Goal: Book appointment/travel/reservation

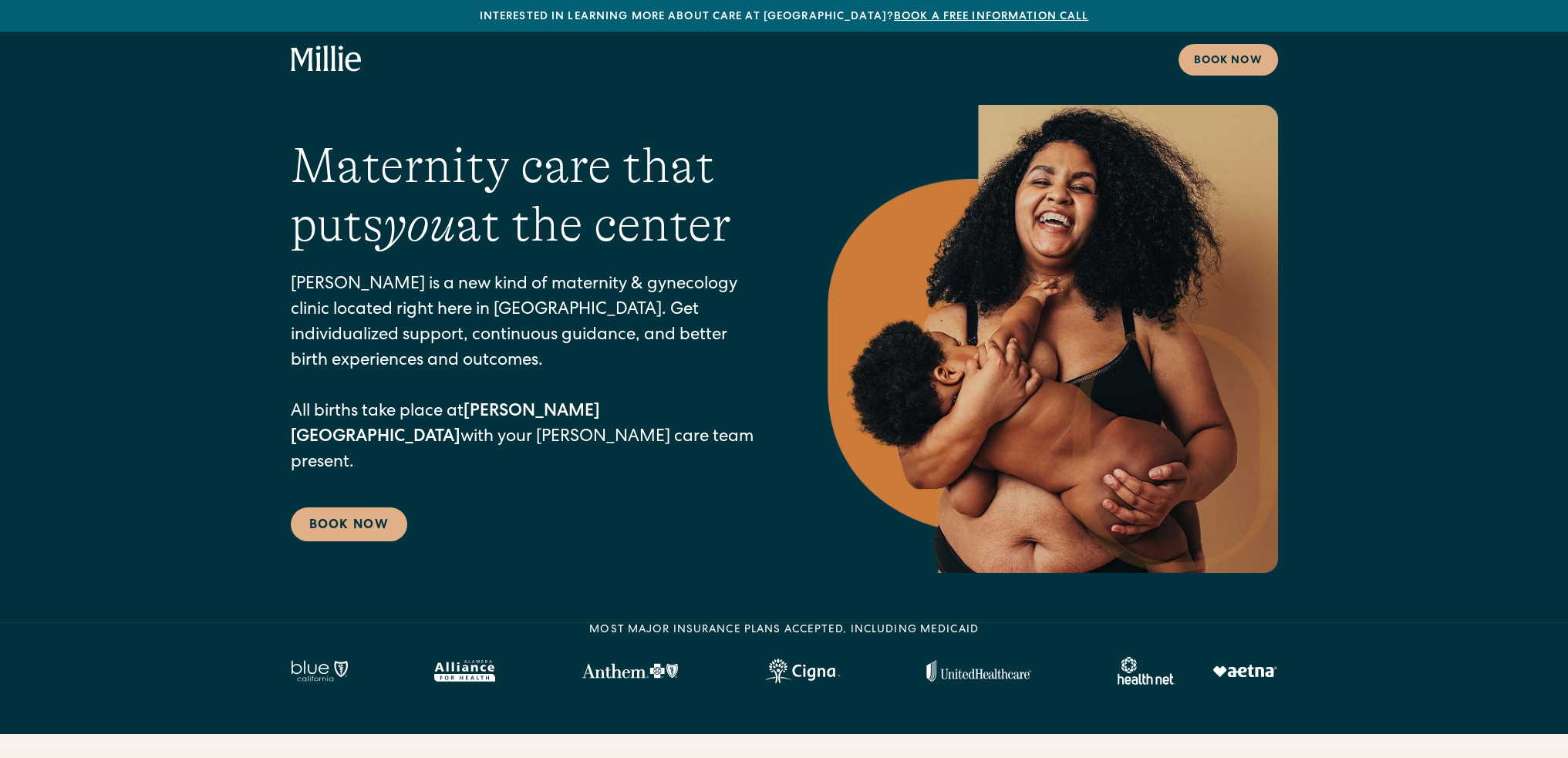
click at [226, 289] on div "Maternity care that puts you at the center Millie is a new kind of maternity & …" at bounding box center [784, 338] width 1568 height 468
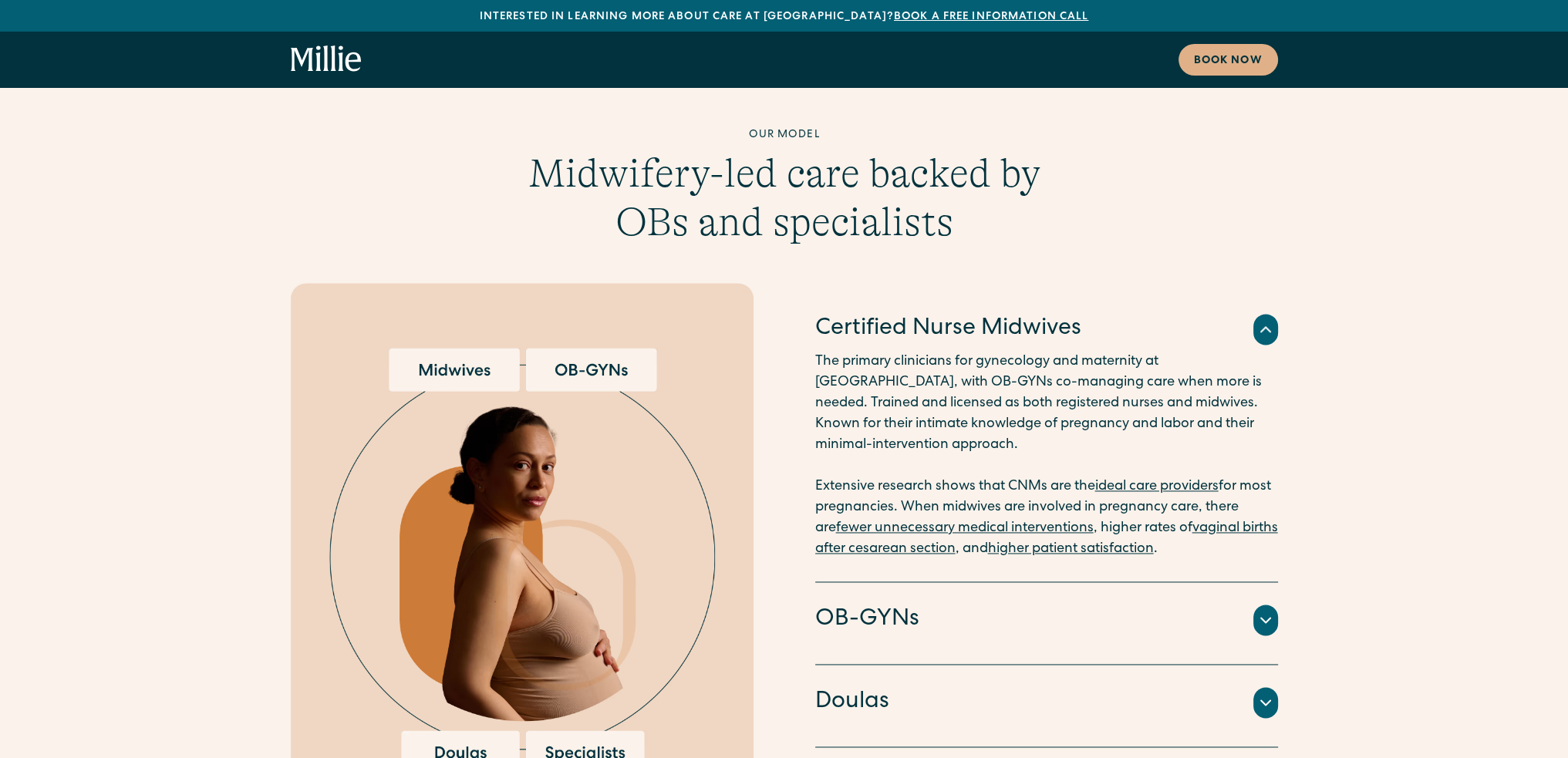
scroll to position [2930, 0]
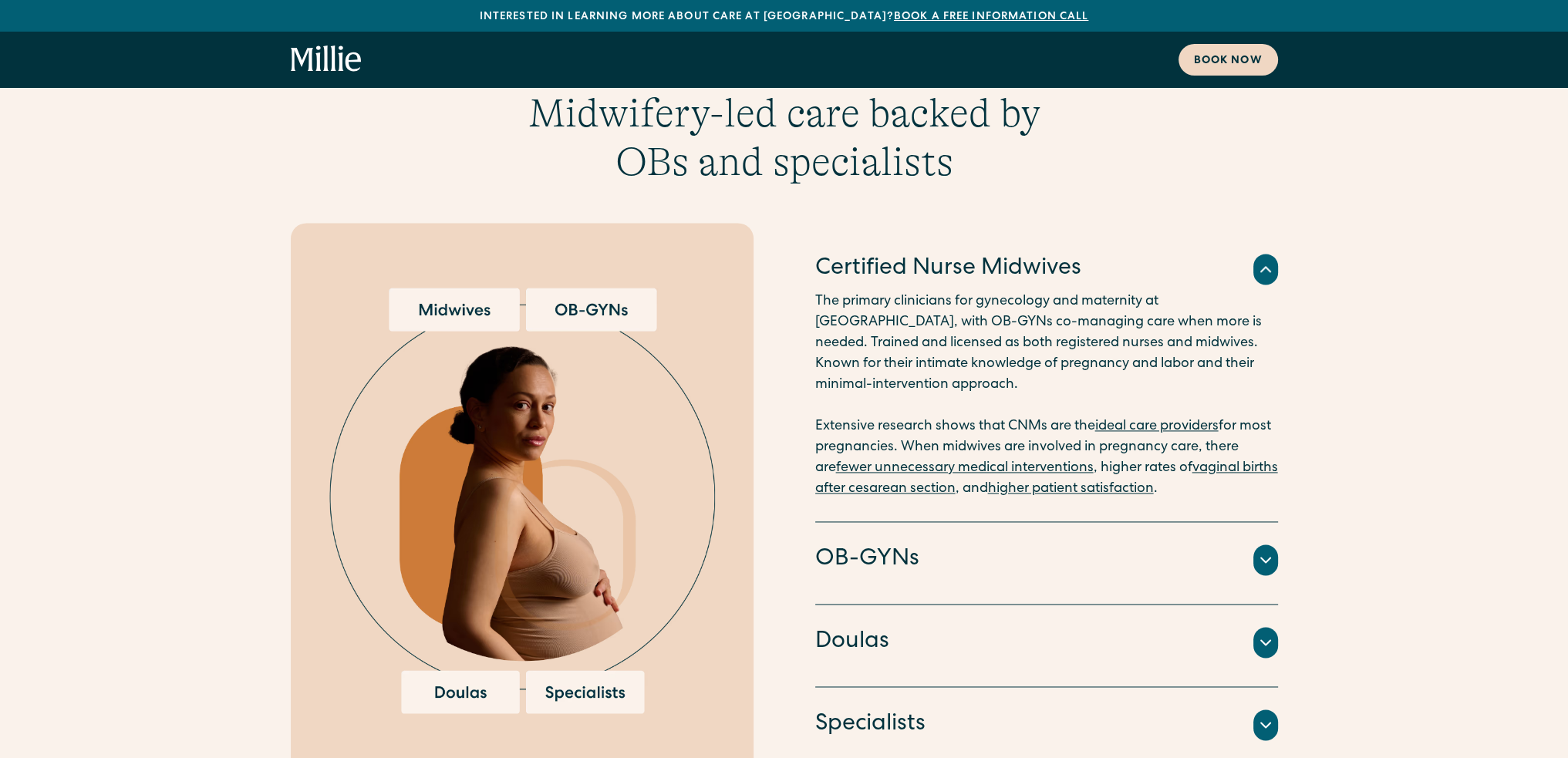
click at [1228, 69] on div "Book now" at bounding box center [1228, 61] width 69 height 16
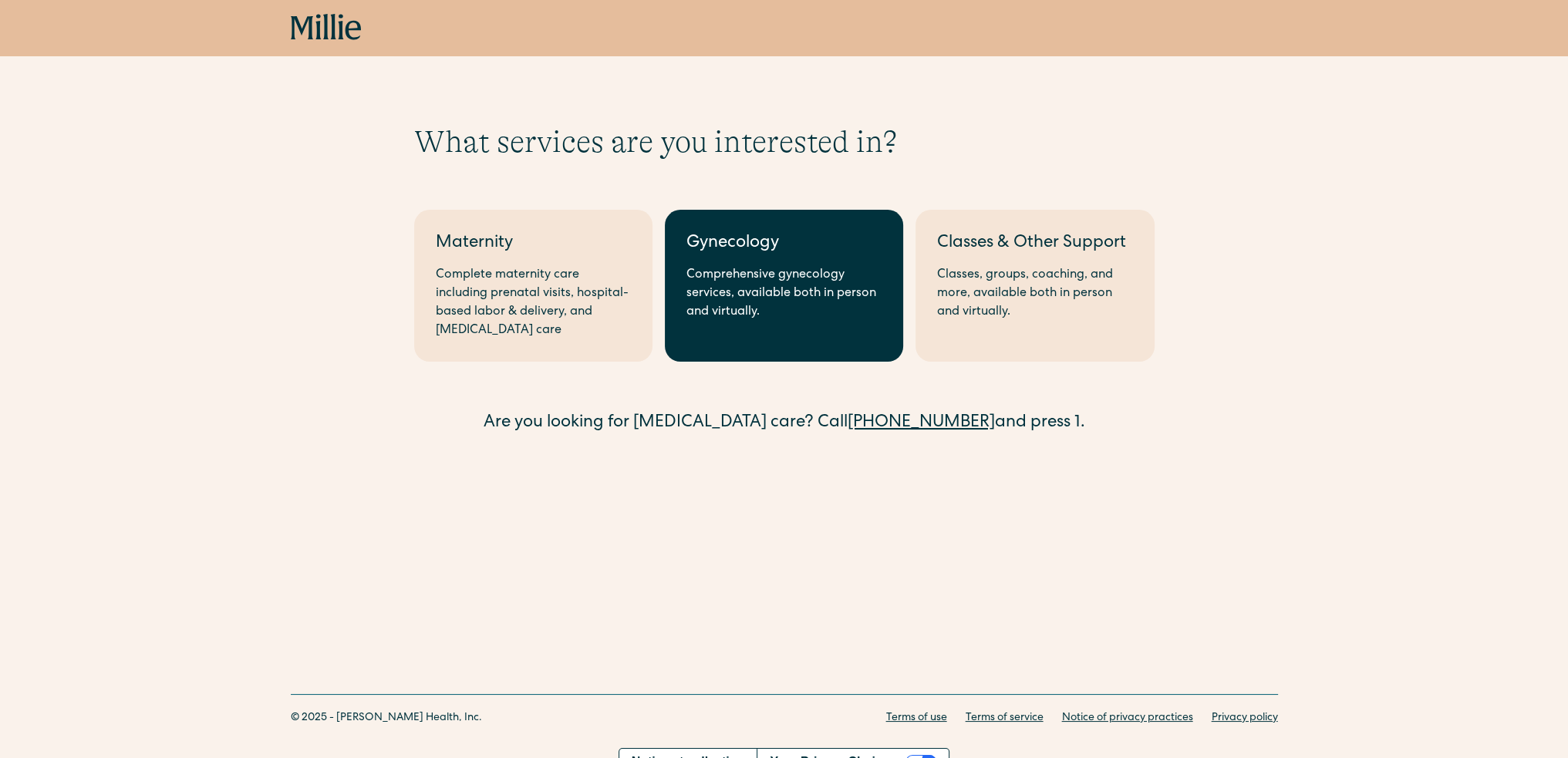
click at [820, 314] on div "Comprehensive gynecology services, available both in person and virtually." at bounding box center [784, 293] width 195 height 55
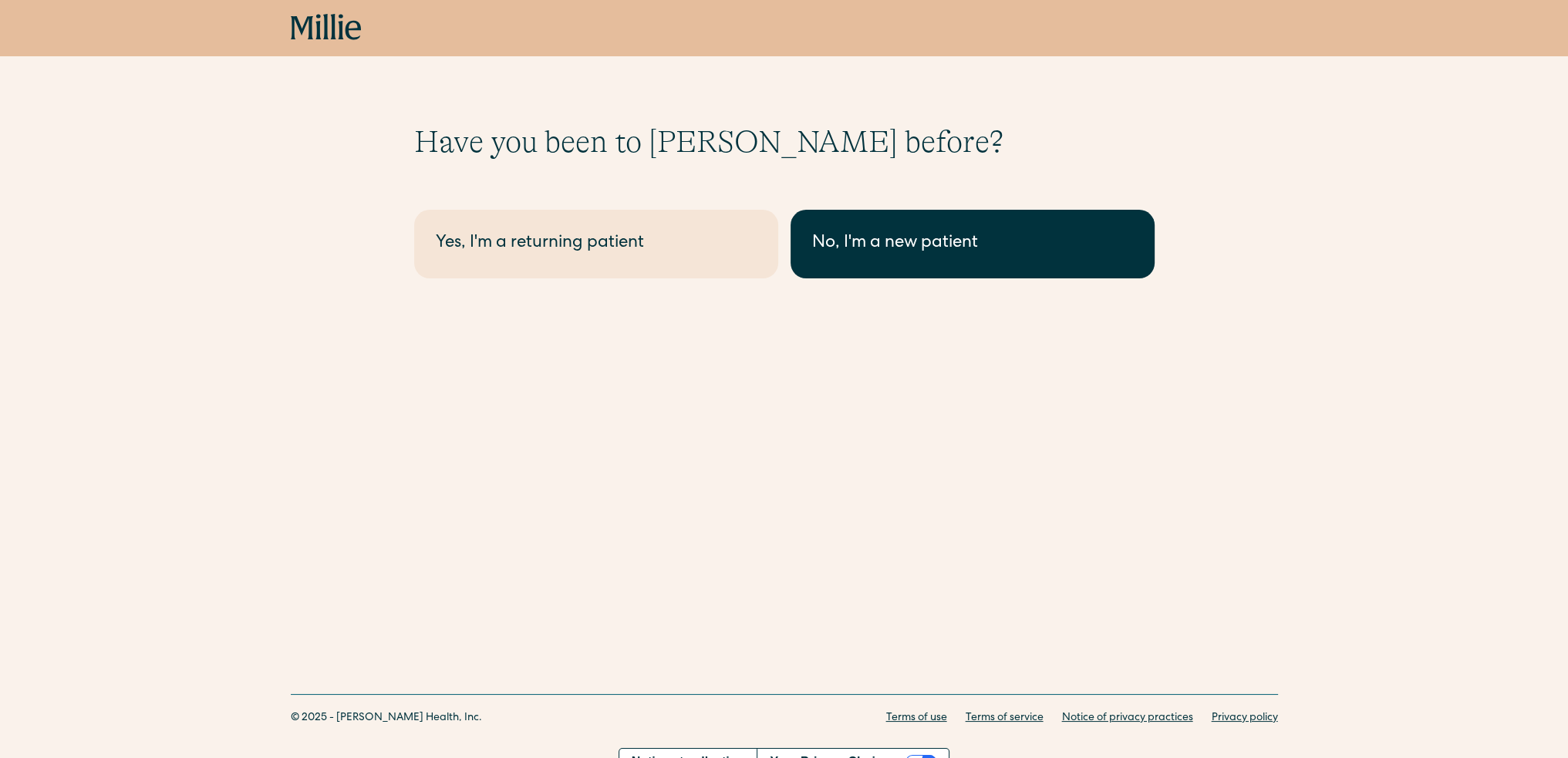
click at [914, 238] on div "No, I'm a new patient" at bounding box center [972, 243] width 321 height 25
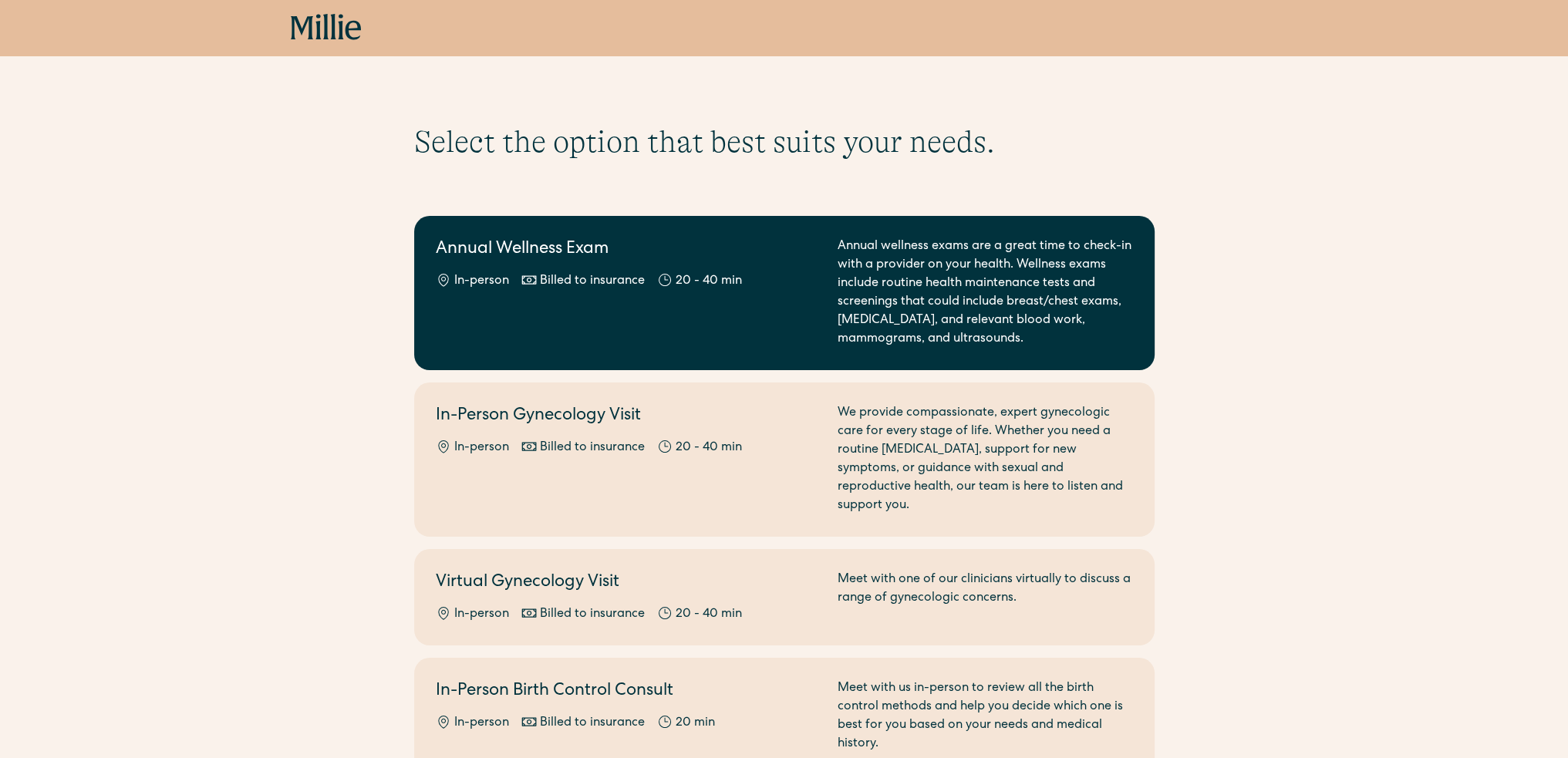
click at [742, 337] on div "Annual Wellness Exam In-person Billed to insurance 20 - 40 min" at bounding box center [627, 292] width 383 height 111
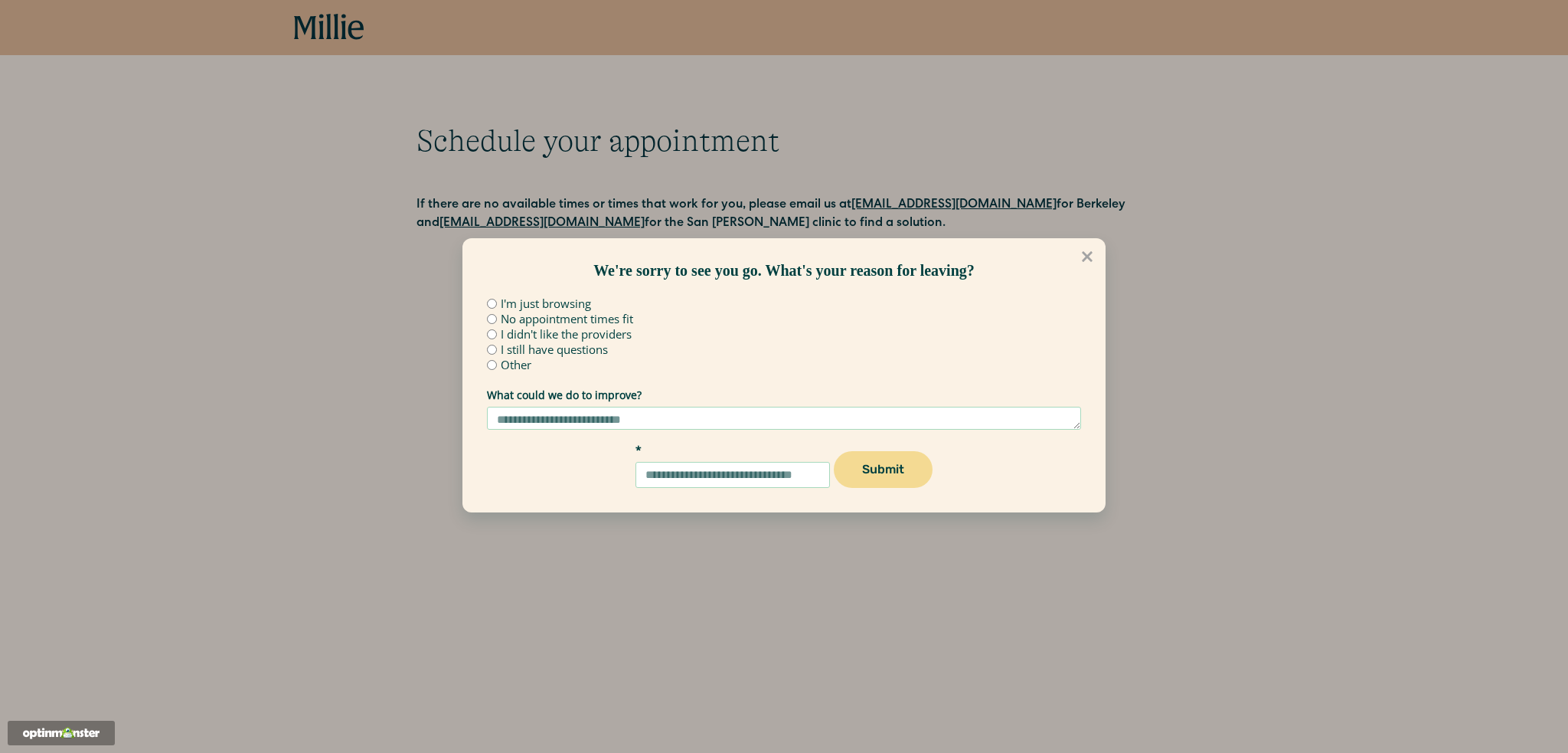
click at [322, 26] on div "We're sorry to see you go. What's your reason for leaving? I'm just browsing No…" at bounding box center [784, 376] width 1568 height 753
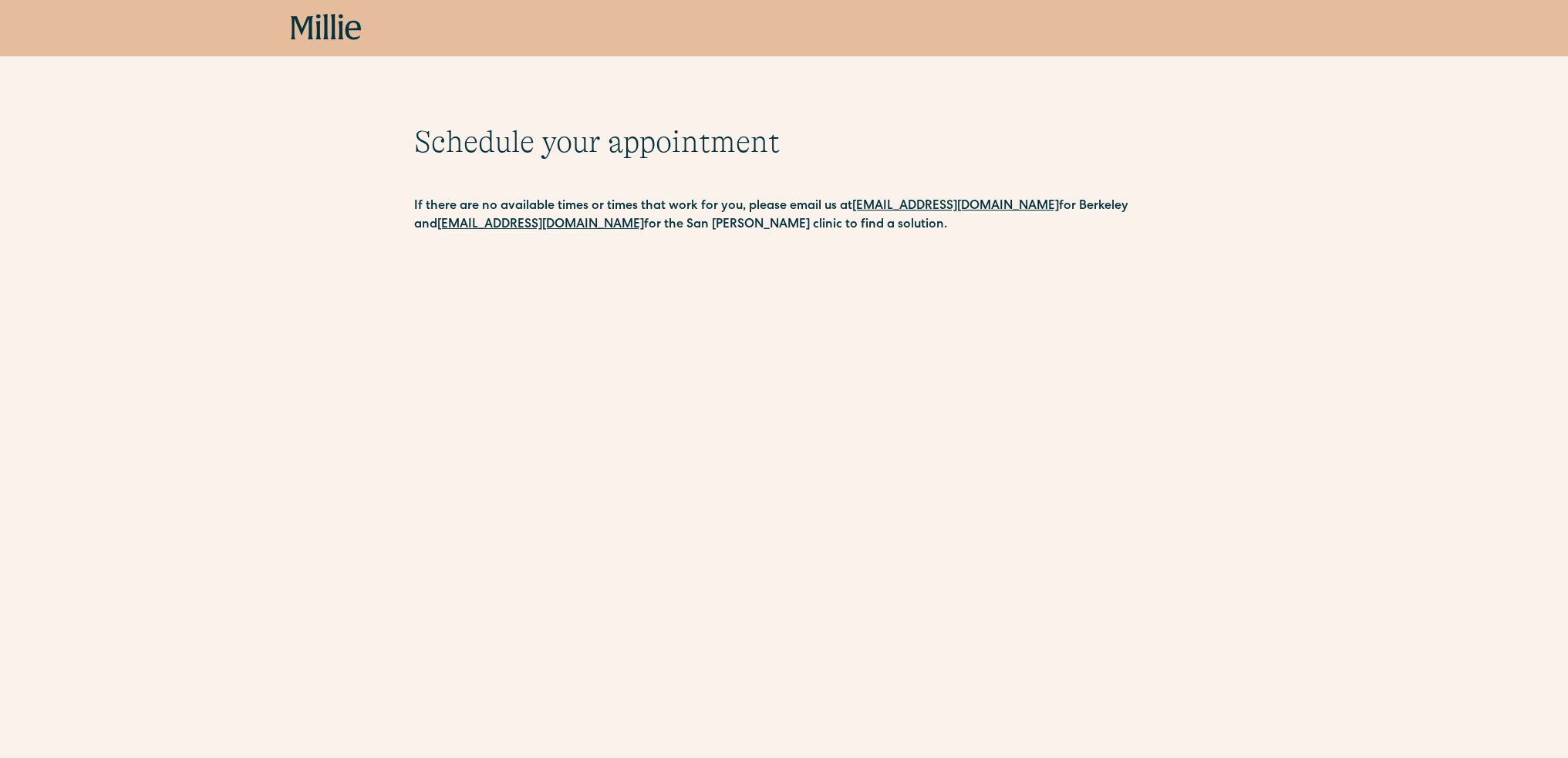
click at [341, 24] on icon at bounding box center [340, 26] width 5 height 25
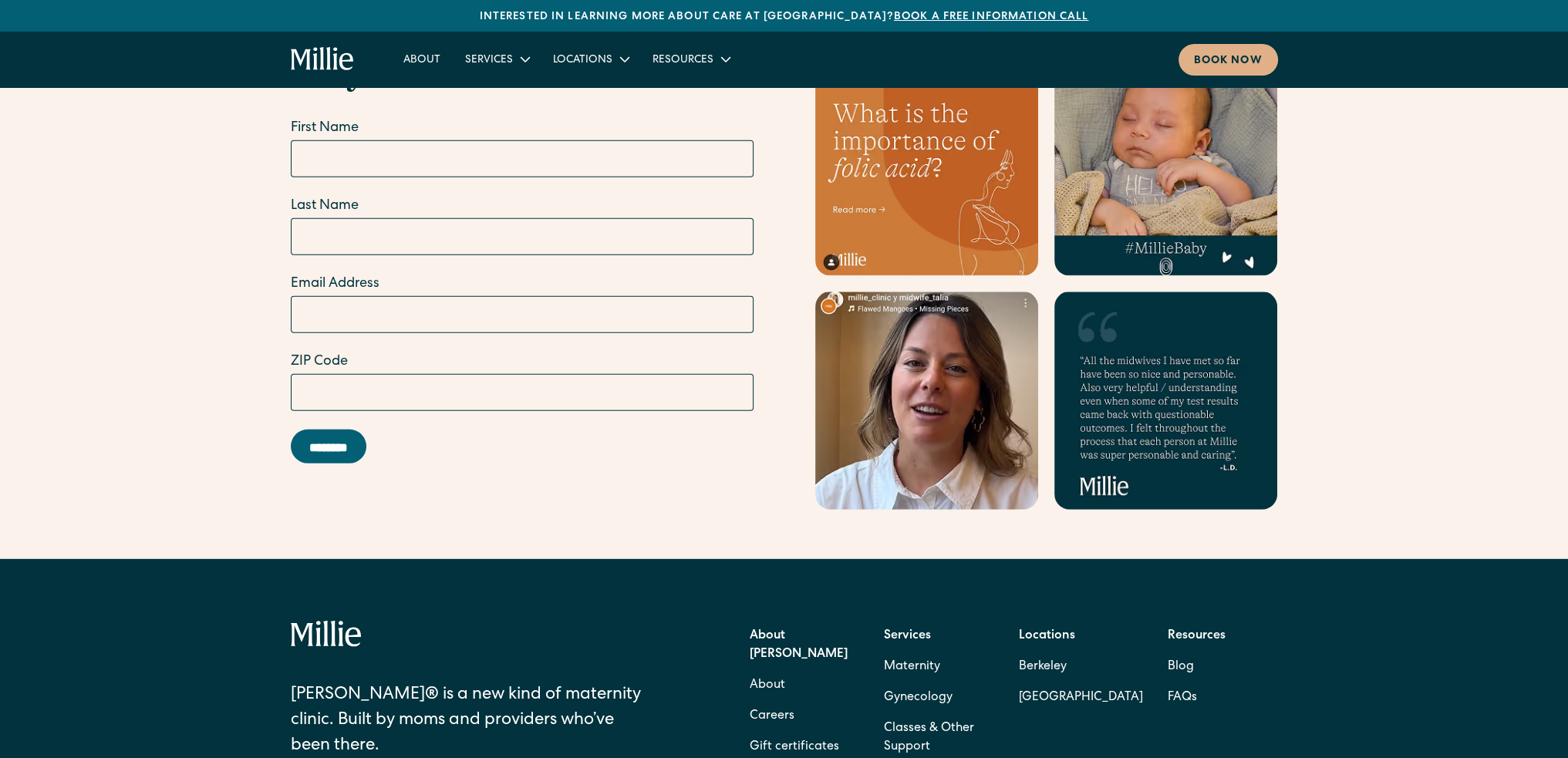
scroll to position [6173, 0]
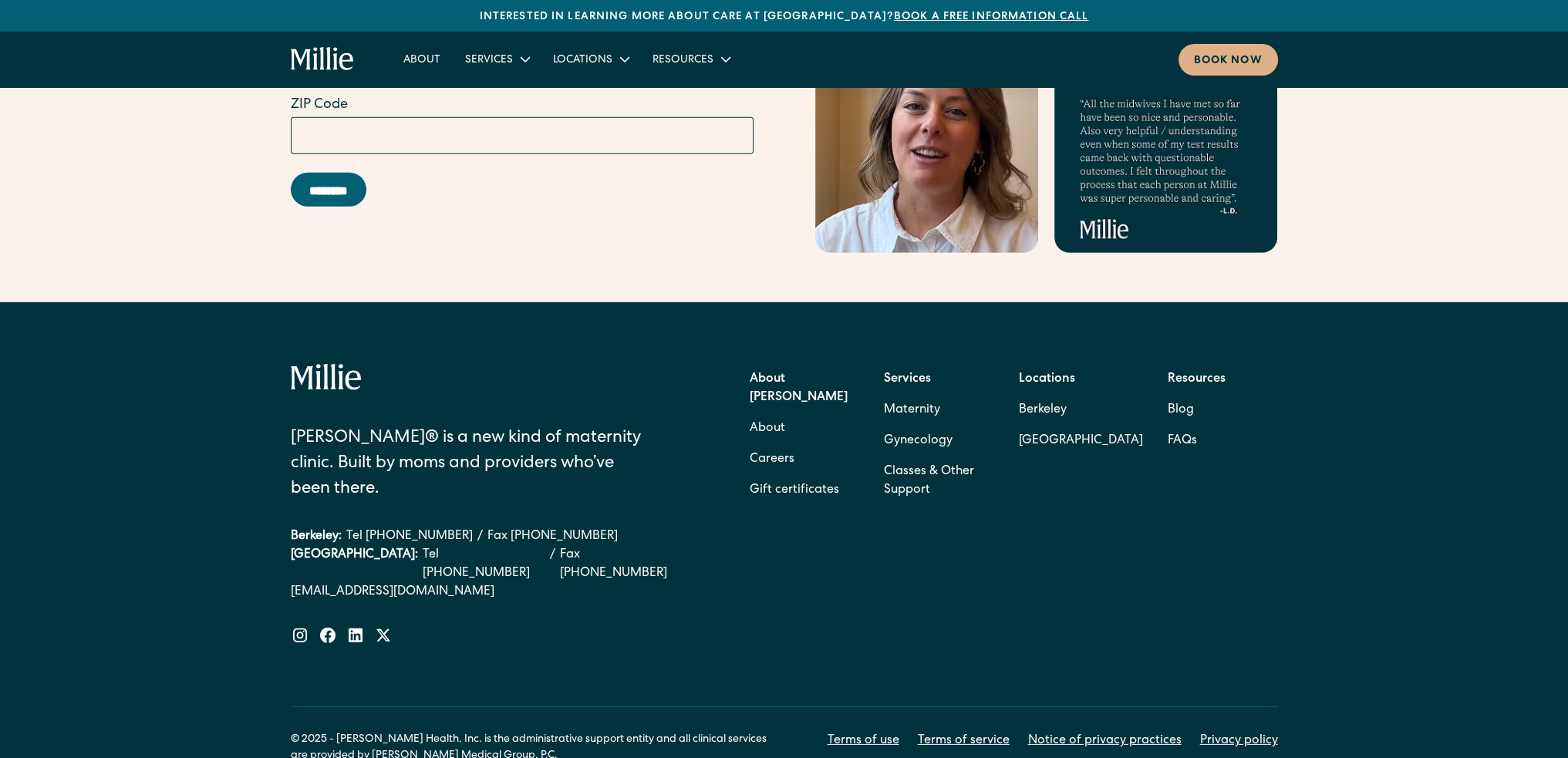
click at [866, 302] on div "[PERSON_NAME]® is a new kind of maternity clinic. Built by moms and providers w…" at bounding box center [784, 564] width 987 height 523
